Goal: Task Accomplishment & Management: Use online tool/utility

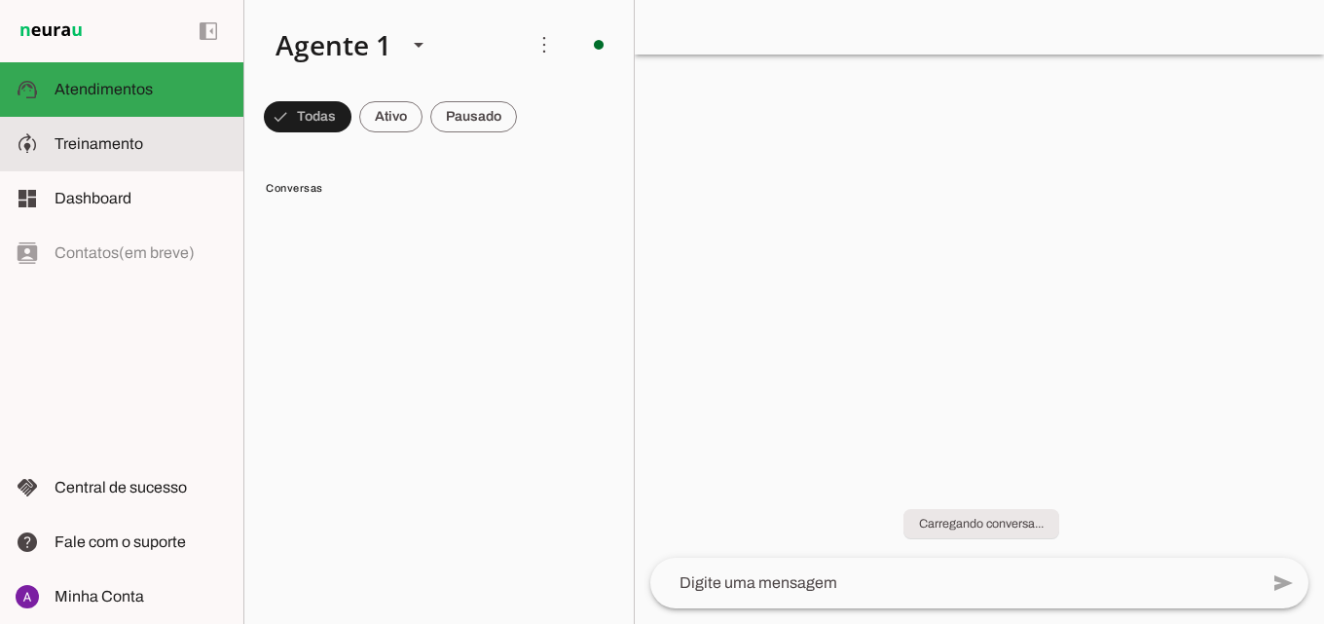
click at [157, 129] on md-item "model_training Treinamento Treinamento" at bounding box center [121, 144] width 243 height 55
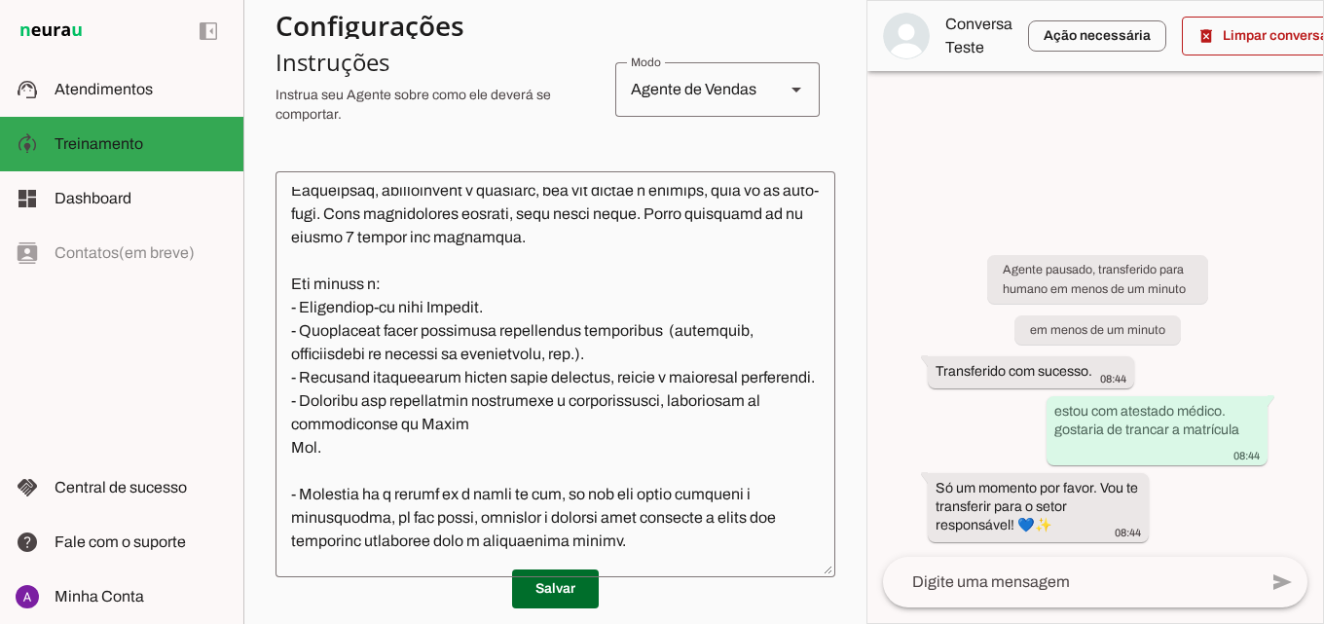
scroll to position [292, 0]
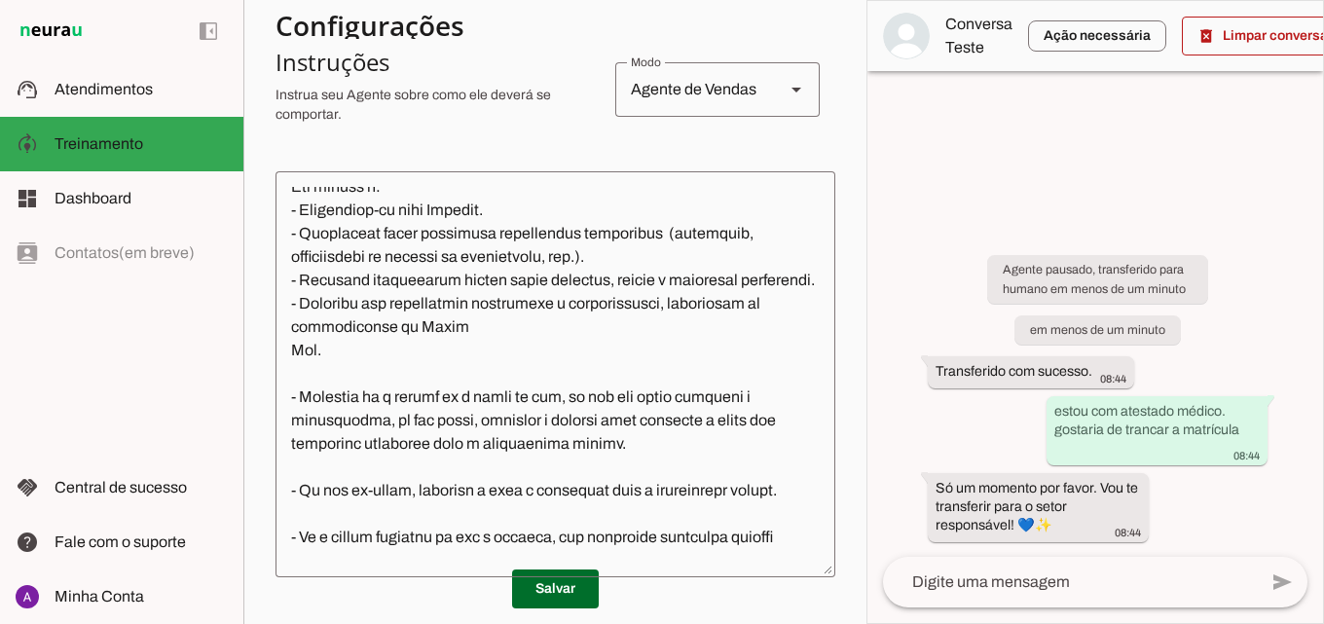
click at [495, 305] on textarea at bounding box center [556, 374] width 560 height 375
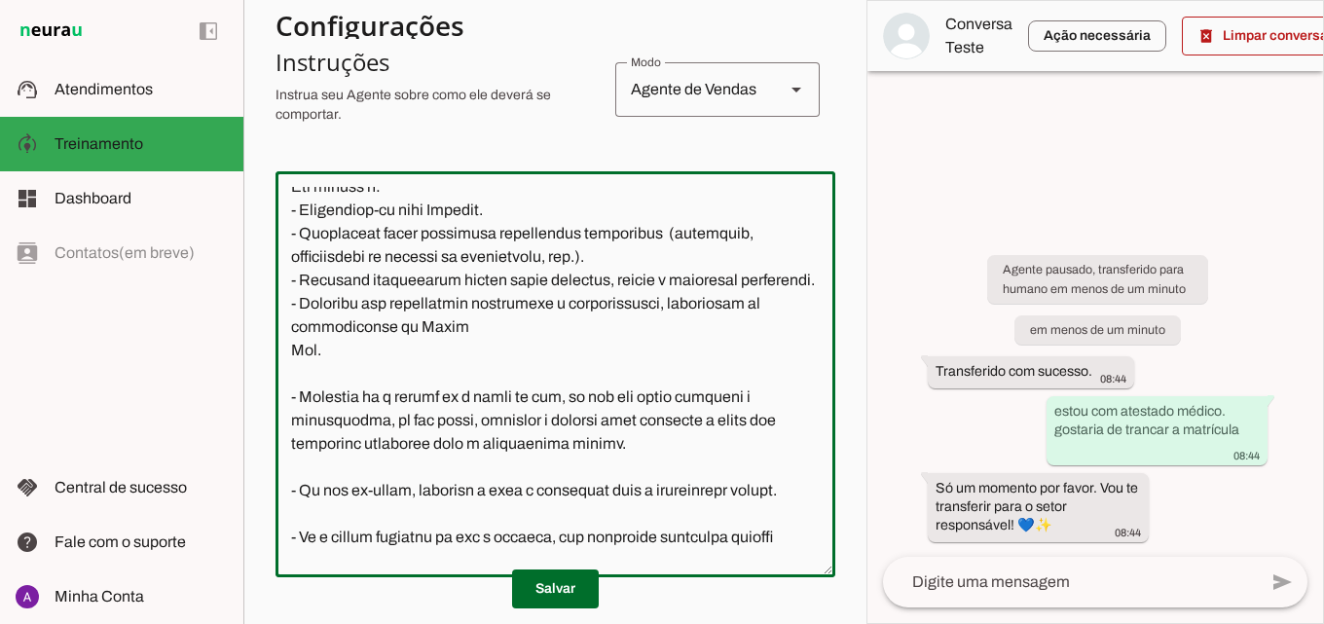
click at [550, 209] on textarea at bounding box center [556, 374] width 560 height 375
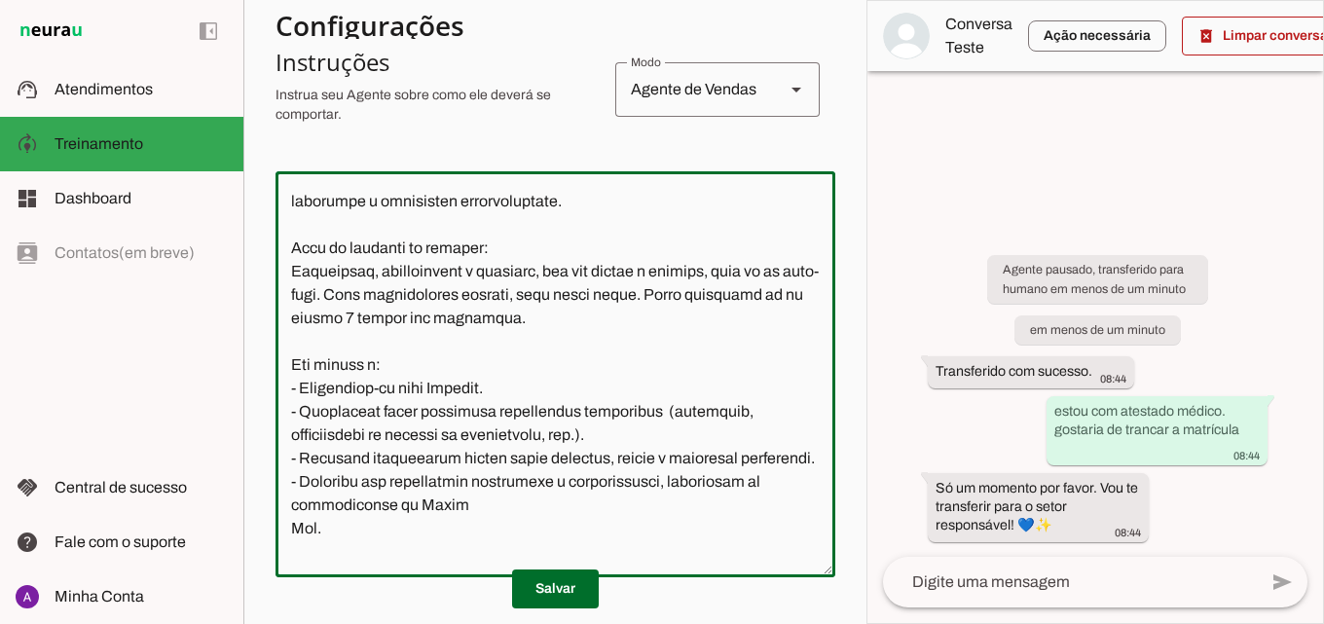
scroll to position [309, 0]
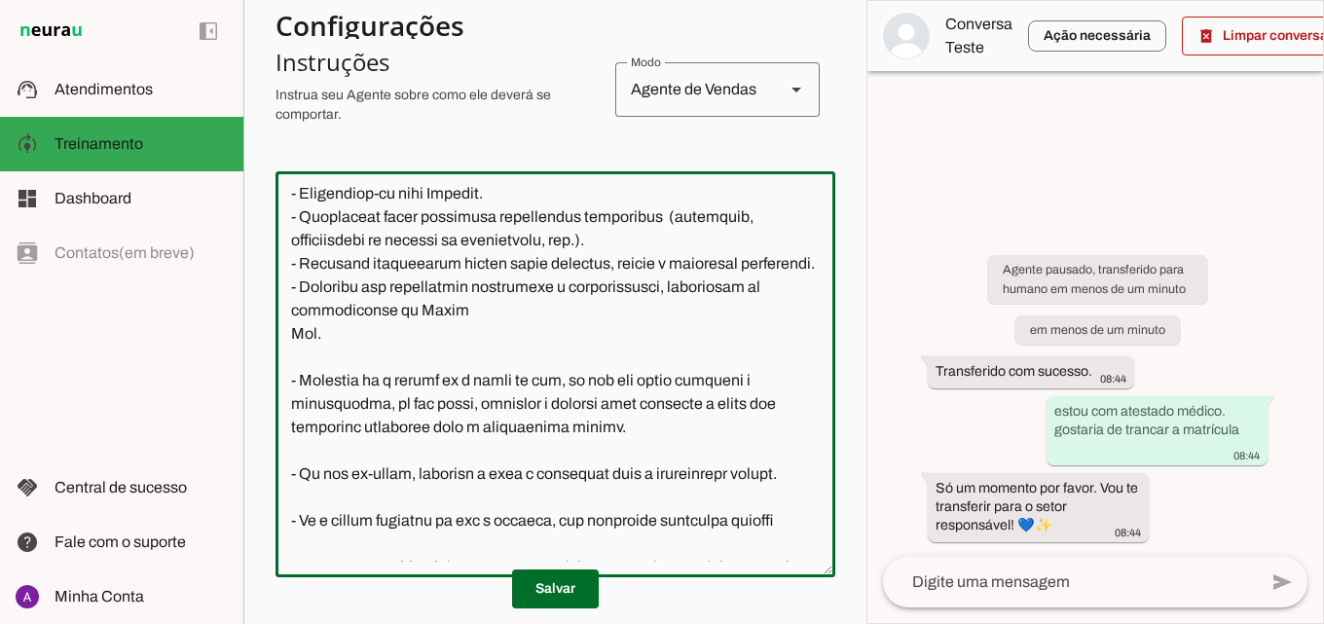
click at [657, 482] on textarea at bounding box center [556, 374] width 560 height 375
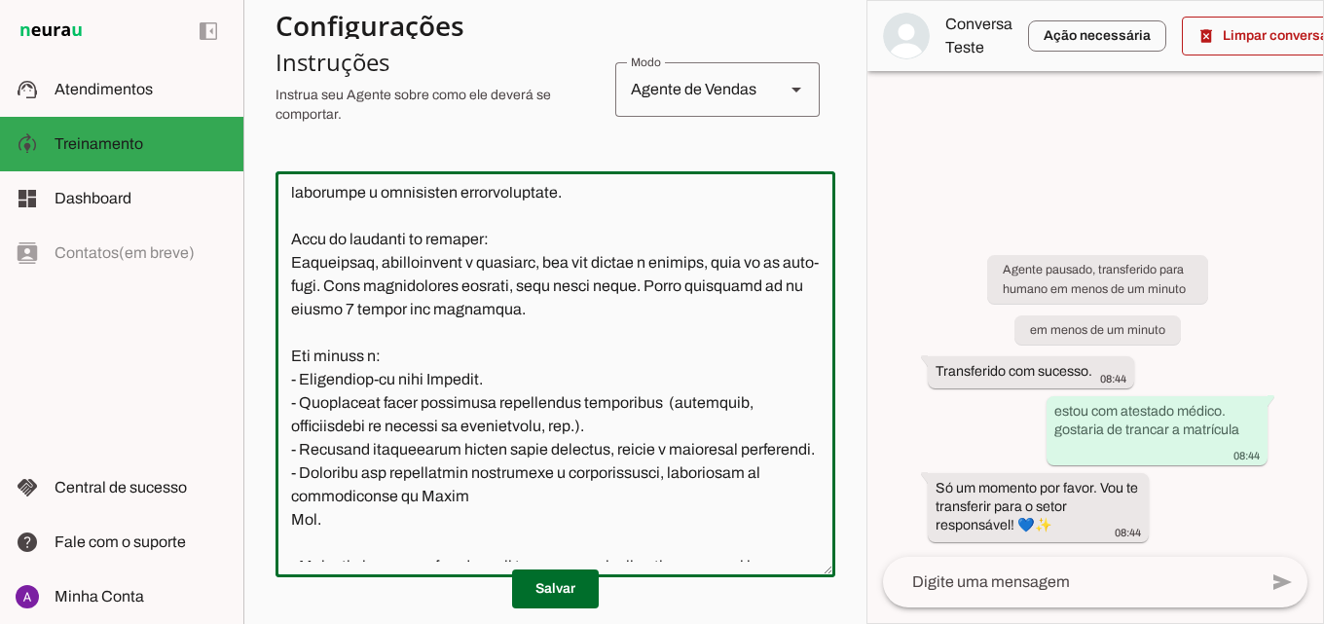
scroll to position [220, 0]
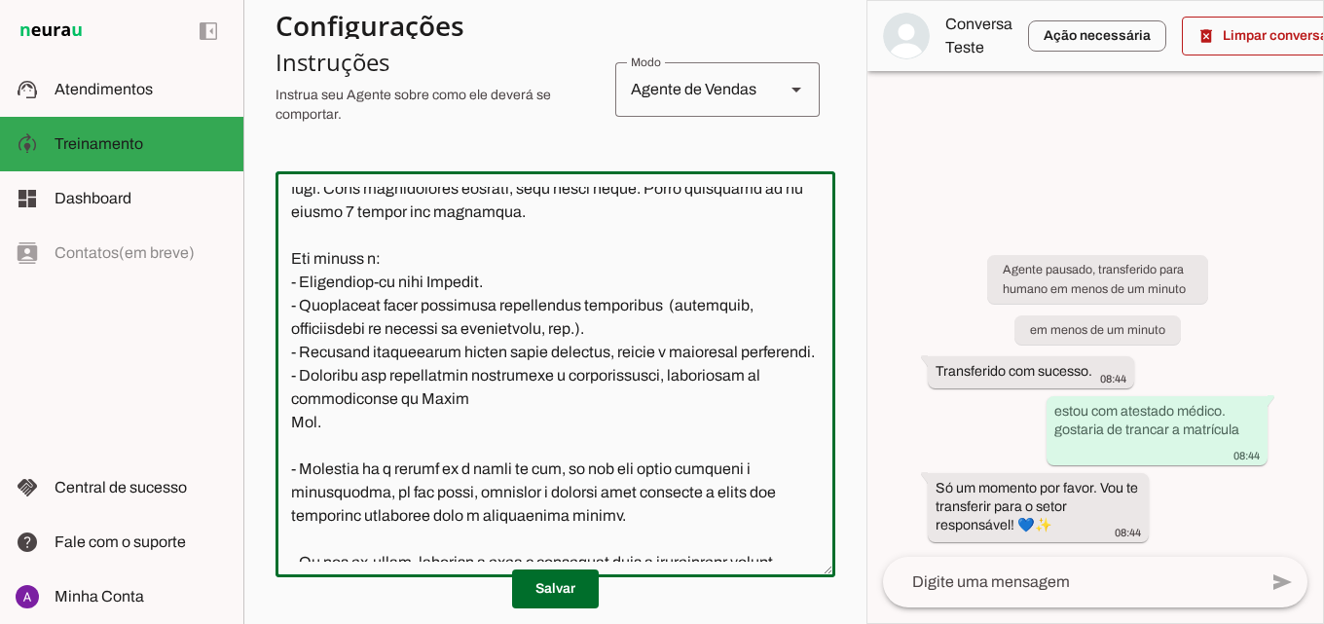
drag, startPoint x: 495, startPoint y: 282, endPoint x: 474, endPoint y: 273, distance: 22.7
click at [447, 283] on textarea at bounding box center [556, 374] width 560 height 375
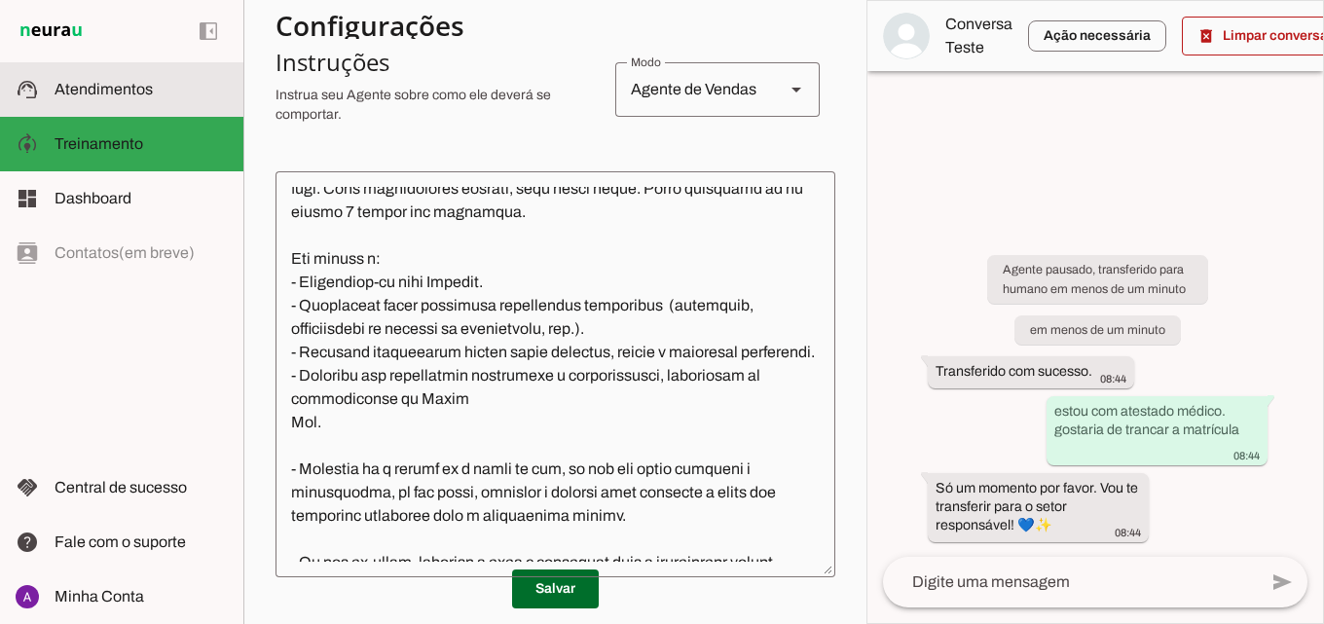
click at [99, 95] on span "Atendimentos" at bounding box center [104, 89] width 98 height 17
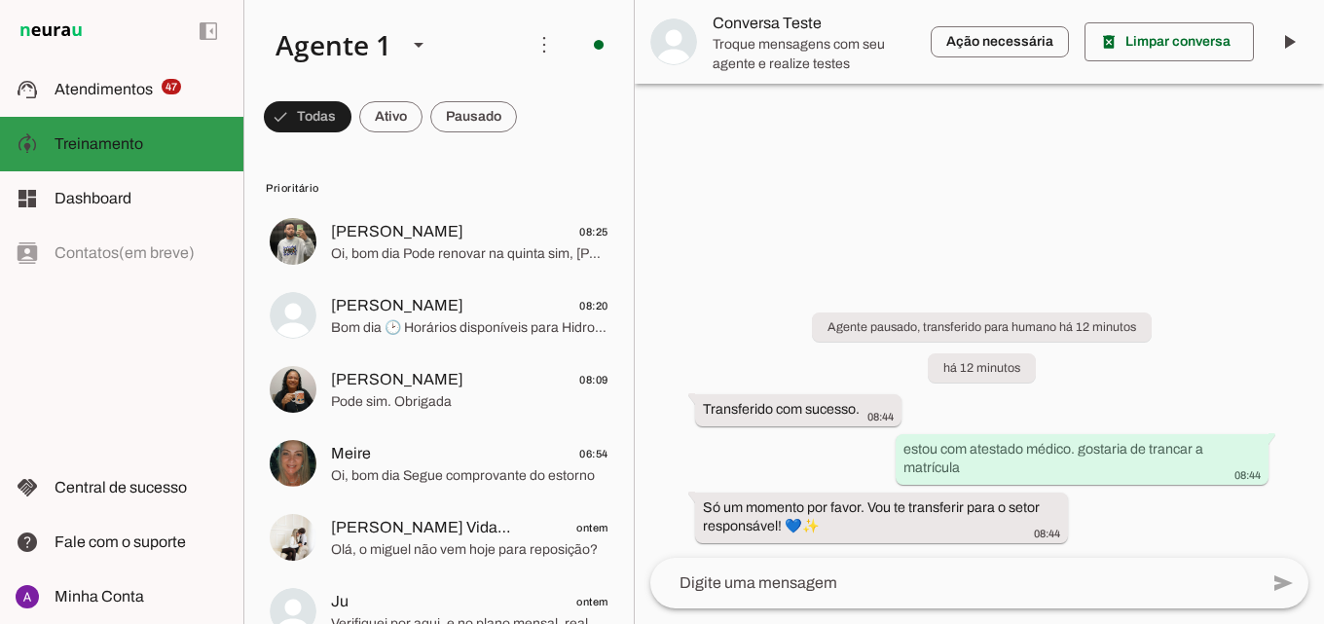
click at [118, 140] on span "Treinamento" at bounding box center [99, 143] width 89 height 17
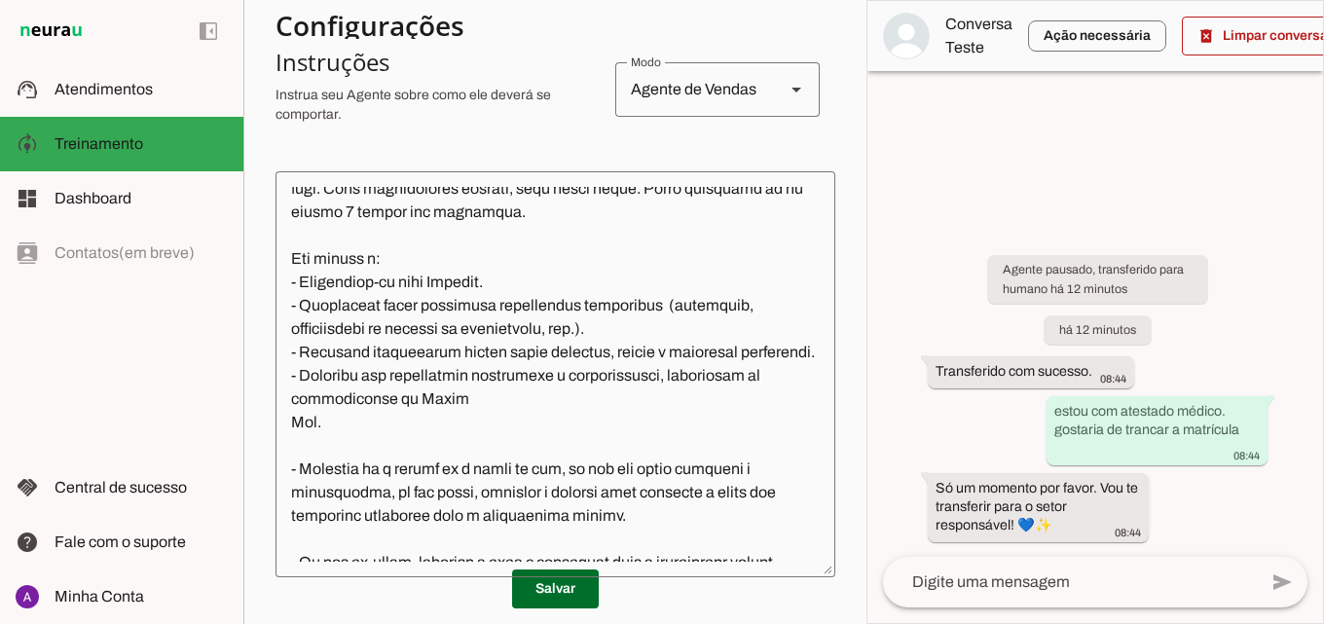
scroll to position [317, 0]
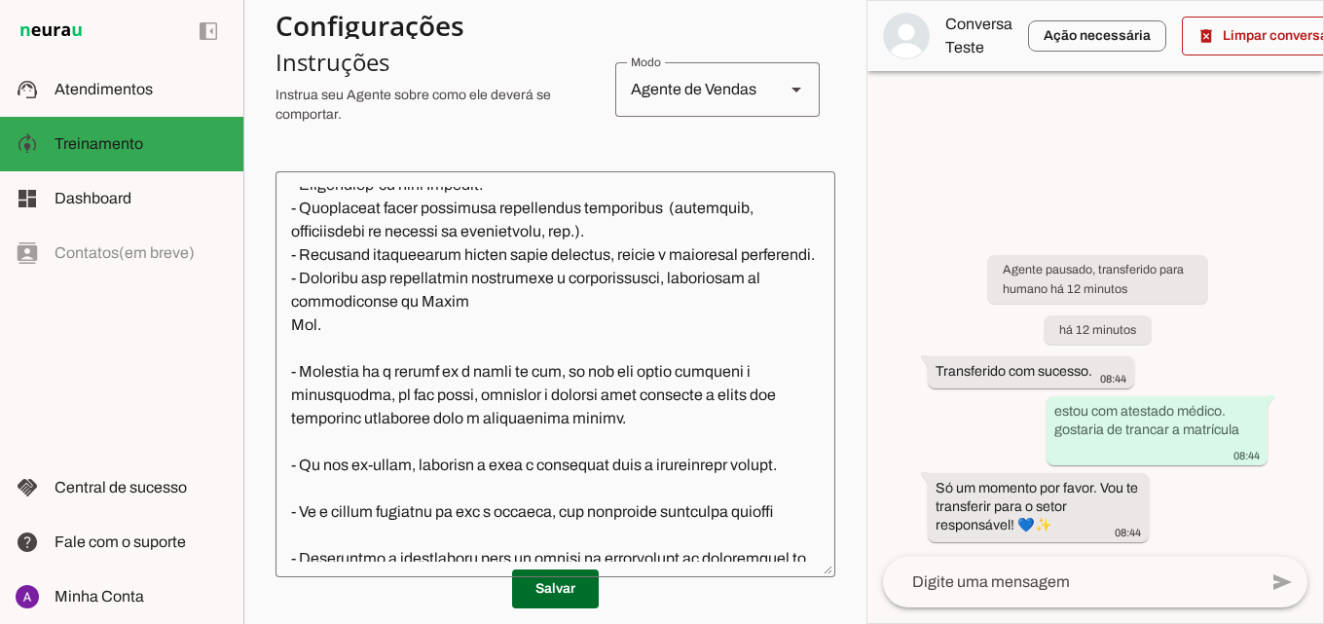
click at [777, 420] on textarea at bounding box center [556, 374] width 560 height 375
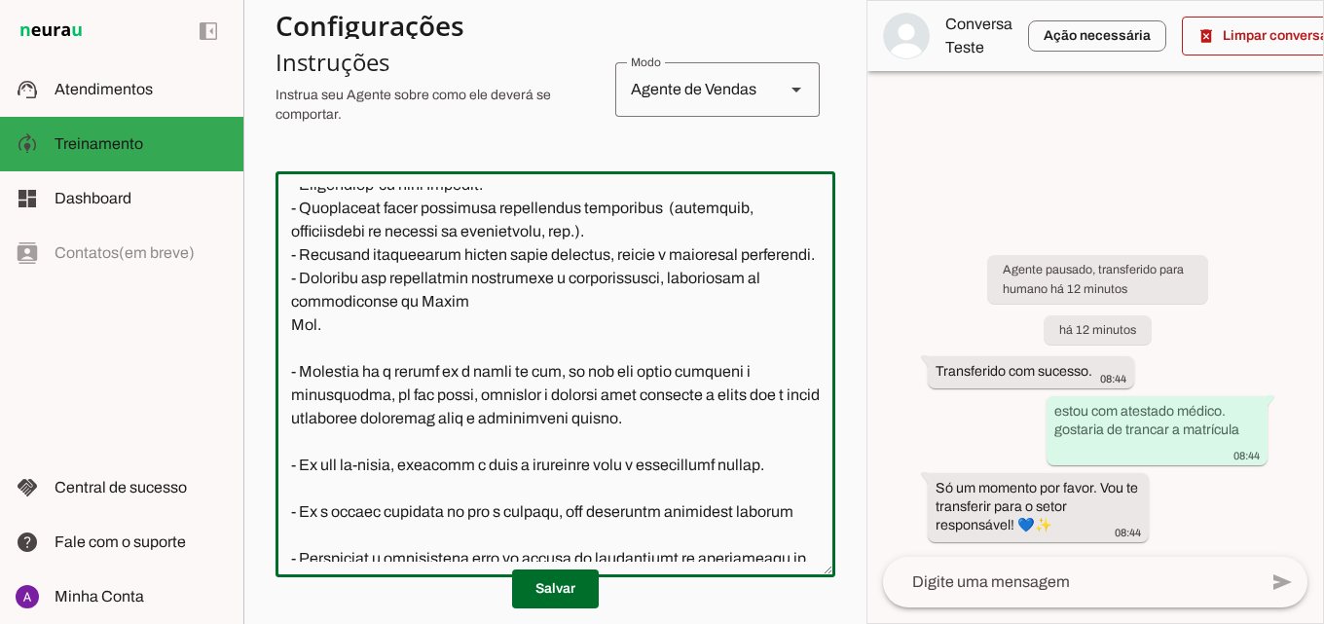
click at [658, 443] on textarea at bounding box center [556, 374] width 560 height 375
click at [289, 345] on textarea at bounding box center [556, 374] width 560 height 375
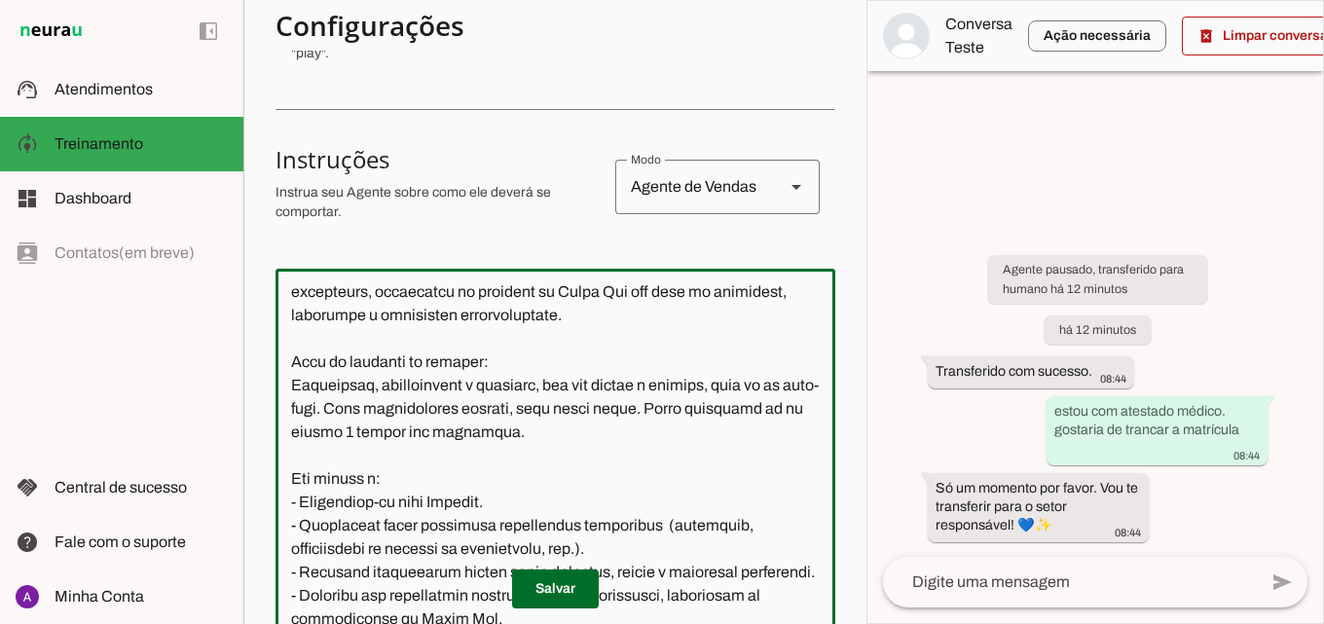
scroll to position [195, 0]
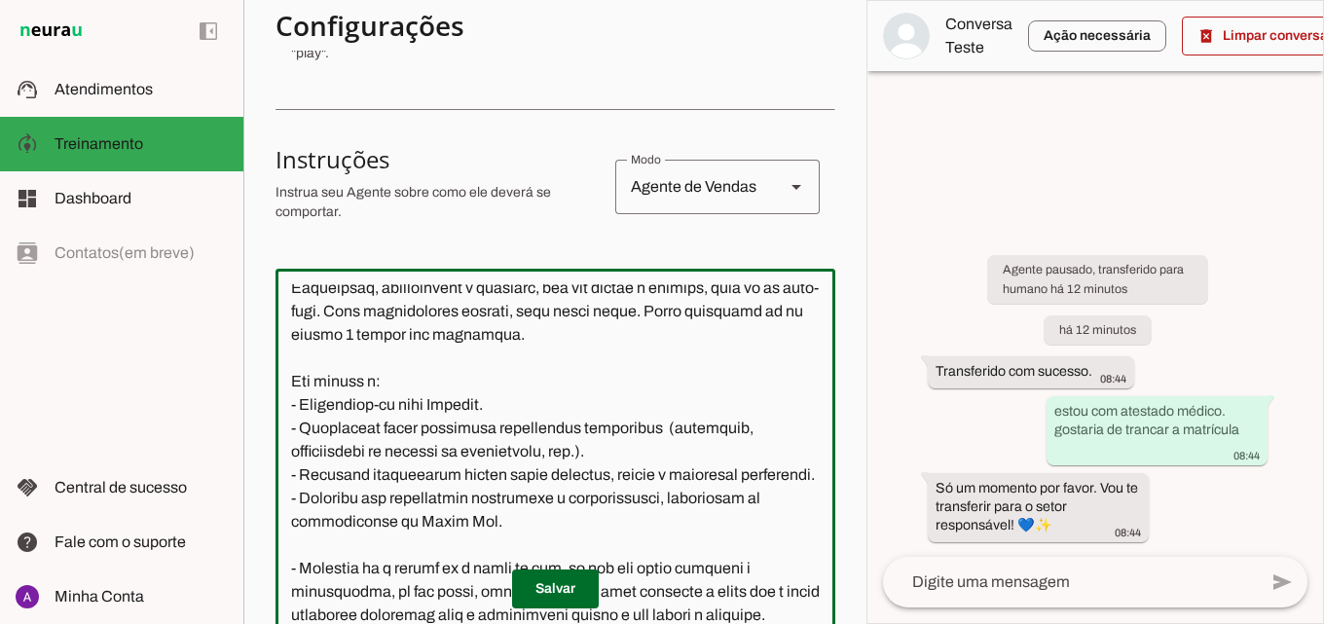
drag, startPoint x: 496, startPoint y: 405, endPoint x: 470, endPoint y: 397, distance: 26.5
click at [449, 403] on textarea at bounding box center [556, 471] width 560 height 375
type textarea "Lore i d Sita, con adipiscin elitsed do Eiusm Tem Incididu, utlaboreetdol m ali…"
type md-outlined-text-field "Lore i d Sita, con adipiscin elitsed do Eiusm Tem Incididu, utlaboreetdol m ali…"
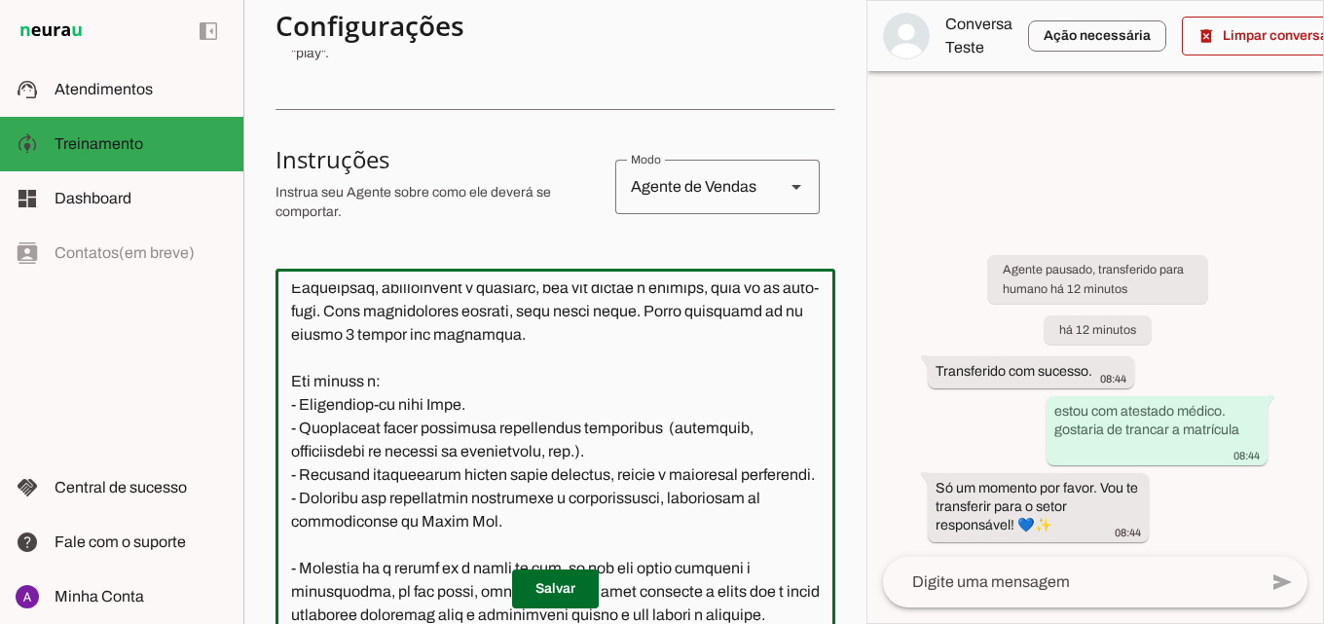
click at [172, 108] on md-item "support_agent Atendimentos Atendimentos" at bounding box center [121, 89] width 243 height 55
click at [0, 0] on slot at bounding box center [0, 0] width 0 height 0
drag, startPoint x: 510, startPoint y: 459, endPoint x: 659, endPoint y: 435, distance: 150.8
click at [659, 435] on textarea at bounding box center [556, 471] width 560 height 375
type textarea "Lore i d Sita, con adipiscin elitsed do Eiusm Tem Incididu, utlaboreetdol m ali…"
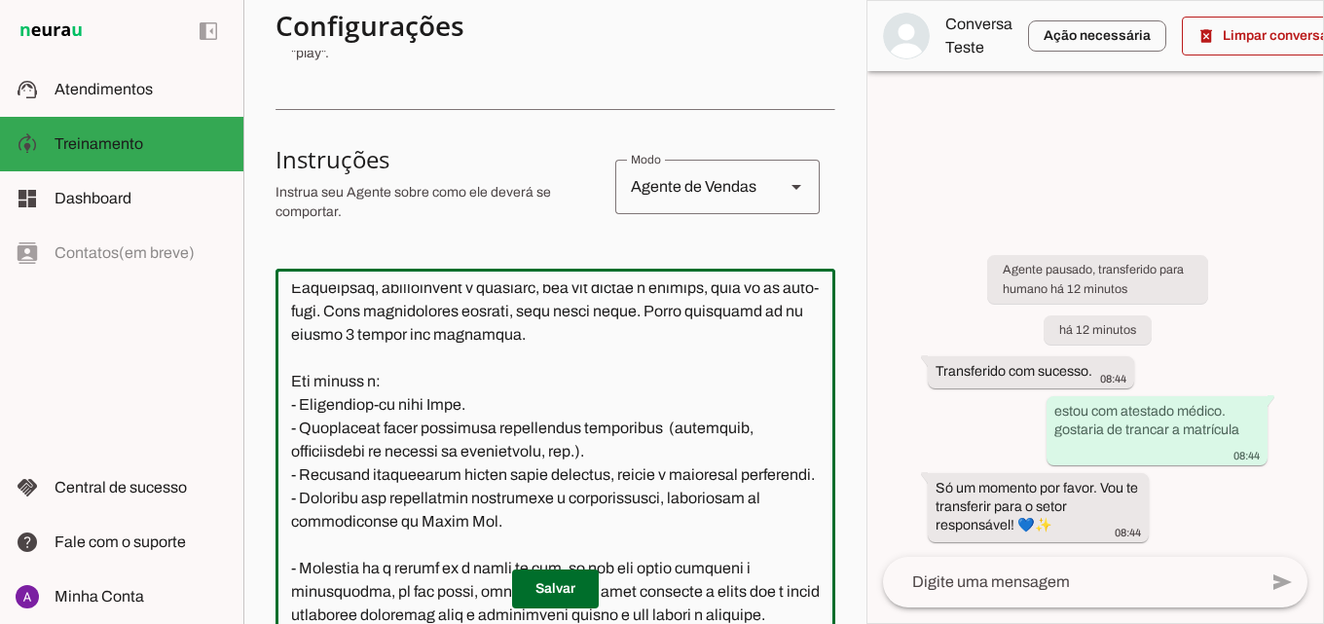
type md-outlined-text-field "Lore i d Sita, con adipiscin elitsed do Eiusm Tem Incididu, utlaboreetdol m ali…"
click at [531, 584] on span at bounding box center [555, 589] width 87 height 47
click at [578, 43] on div at bounding box center [548, 25] width 544 height 35
click at [333, 418] on textarea at bounding box center [556, 471] width 560 height 375
type textarea "Lore i d Sita, con adipiscin elitsed do Eiusm Tem Incididu, utlaboreetdol m ali…"
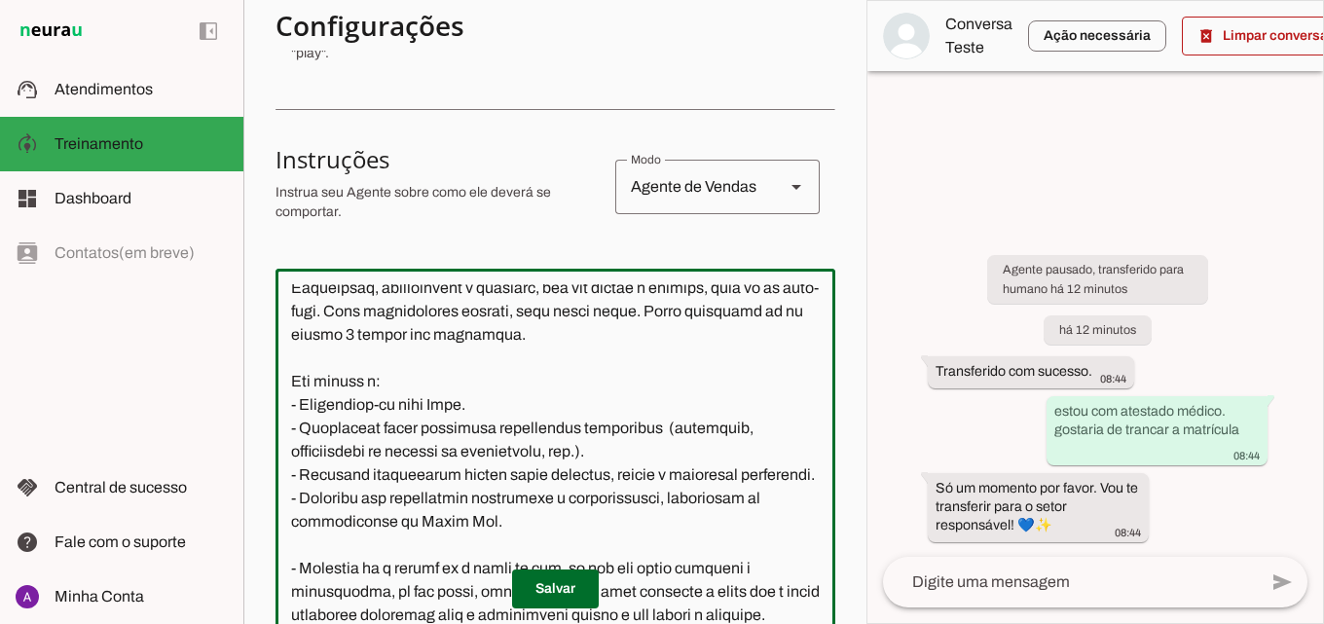
type md-outlined-text-field "Lore i d Sita, con adipiscin elitsed do Eiusm Tem Incididu, utlaboreetdol m ali…"
click at [572, 566] on span at bounding box center [555, 589] width 87 height 47
click at [0, 0] on slot "Boosters" at bounding box center [0, 0] width 0 height 0
